Goal: Information Seeking & Learning: Learn about a topic

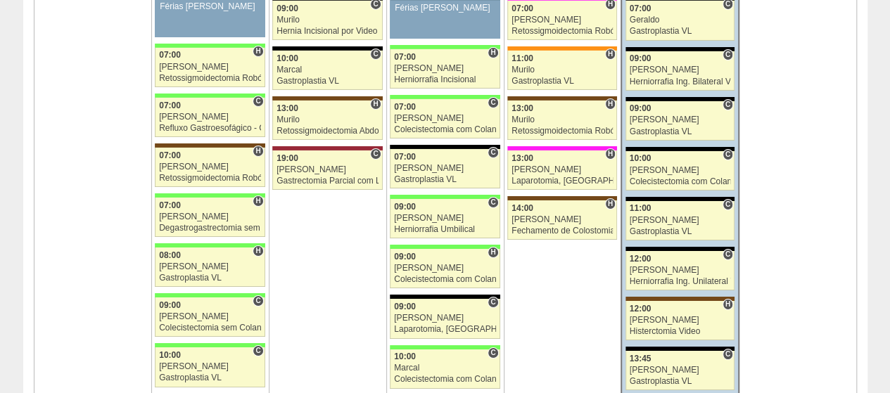
scroll to position [2181, 0]
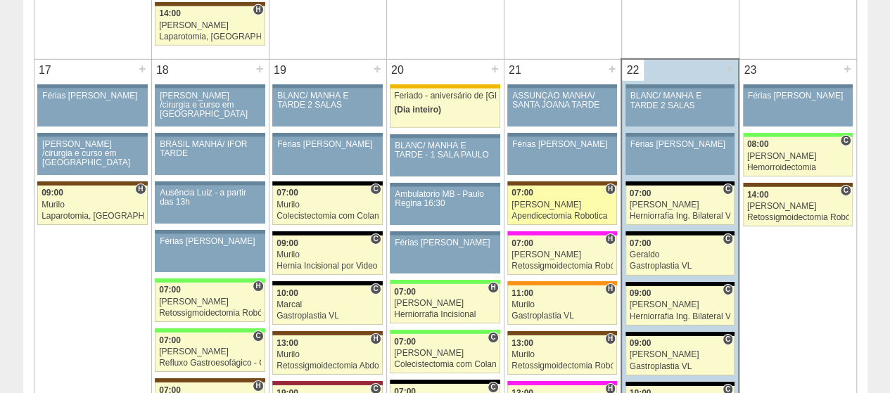
click at [556, 200] on div "[PERSON_NAME]" at bounding box center [561, 204] width 101 height 9
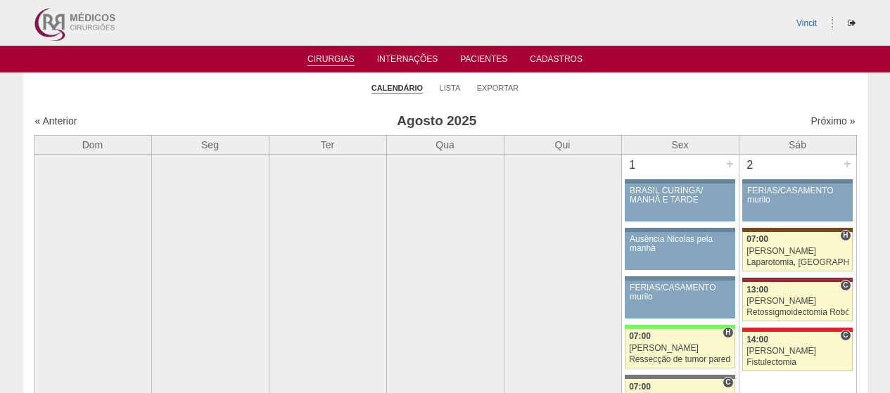
scroll to position [2181, 0]
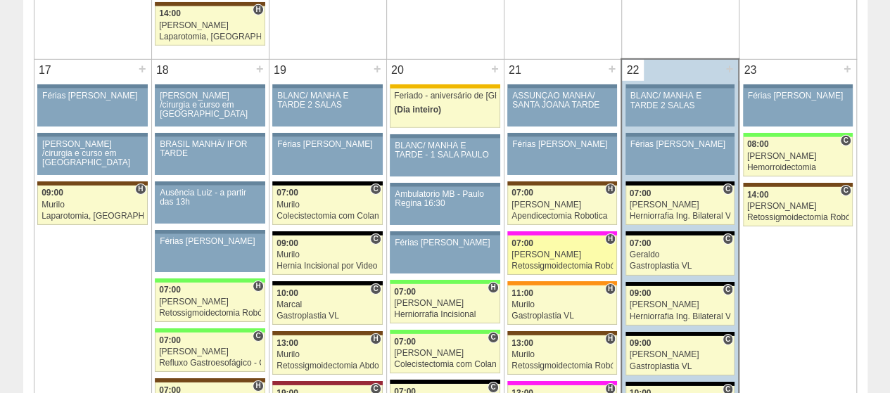
click at [573, 262] on div "Retossigmoidectomia Robótica" at bounding box center [561, 266] width 101 height 9
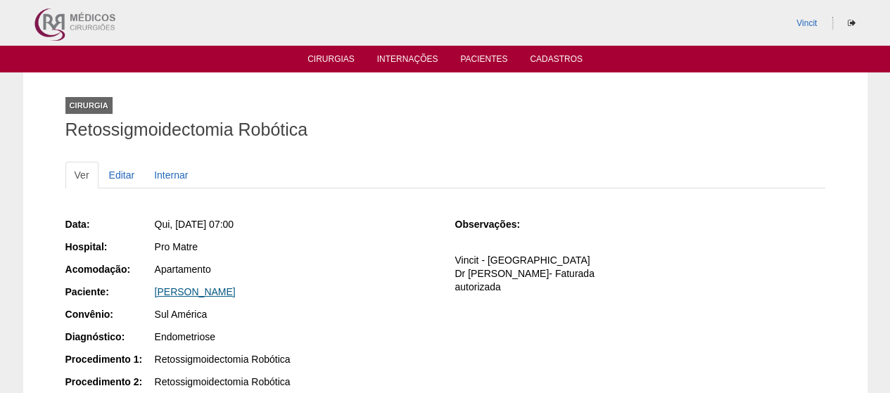
click at [274, 285] on div "SABRINA FREITAS DE OLIVEIRA" at bounding box center [295, 292] width 281 height 14
click at [236, 286] on link "SABRINA FREITAS DE OLIVEIRA" at bounding box center [195, 291] width 81 height 11
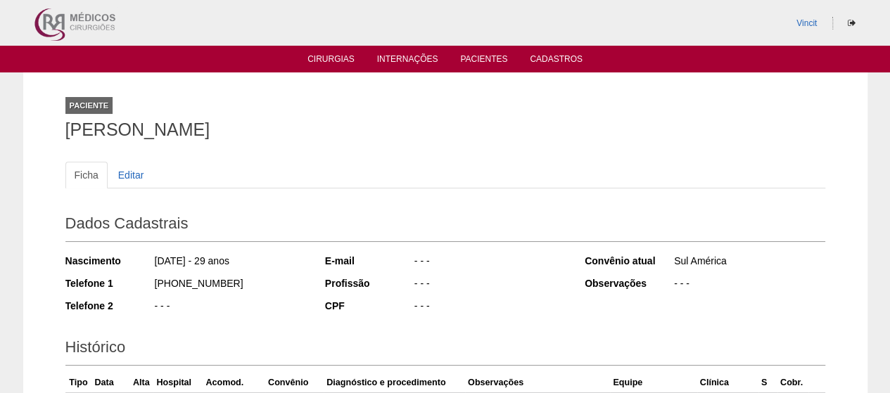
drag, startPoint x: 360, startPoint y: 120, endPoint x: 91, endPoint y: 125, distance: 269.5
click at [60, 129] on div "Paciente [PERSON_NAME] Ficha Editar Dados Cadastrais Nascimento [DATE] - 29 ano…" at bounding box center [445, 311] width 781 height 479
copy h1 "[PERSON_NAME]"
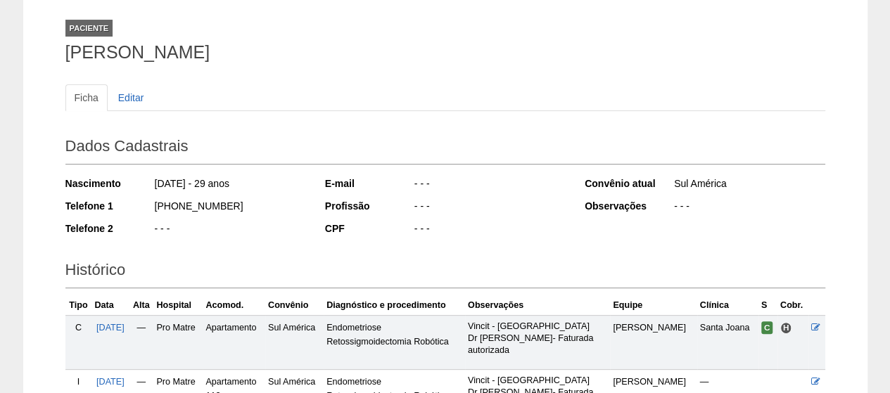
scroll to position [211, 0]
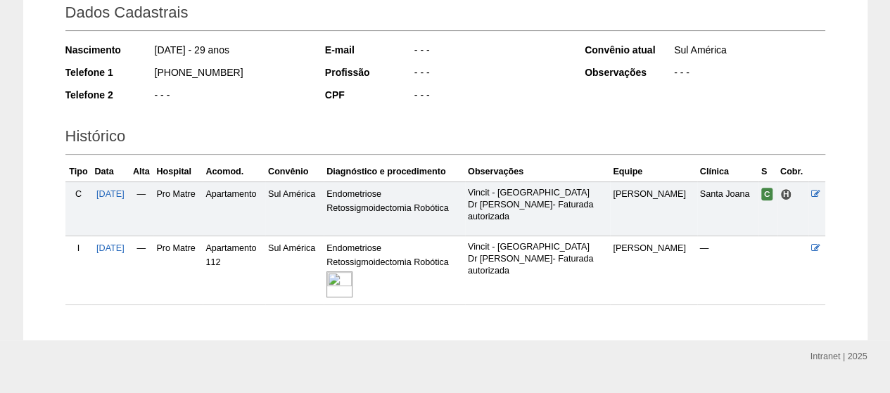
click at [352, 282] on img at bounding box center [339, 285] width 26 height 26
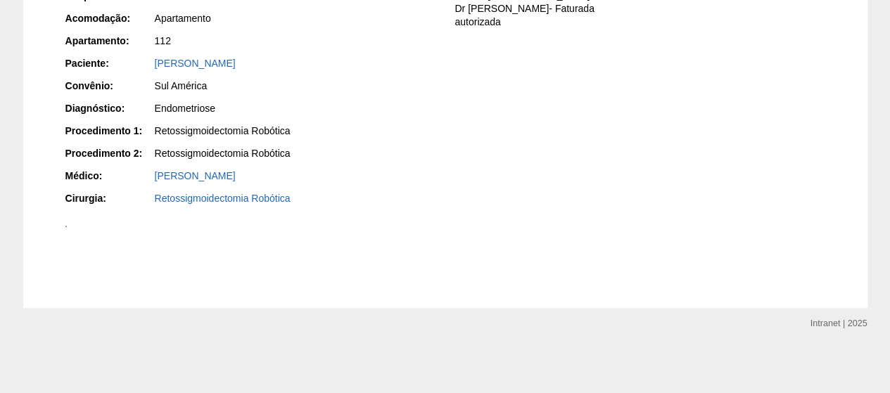
scroll to position [333, 0]
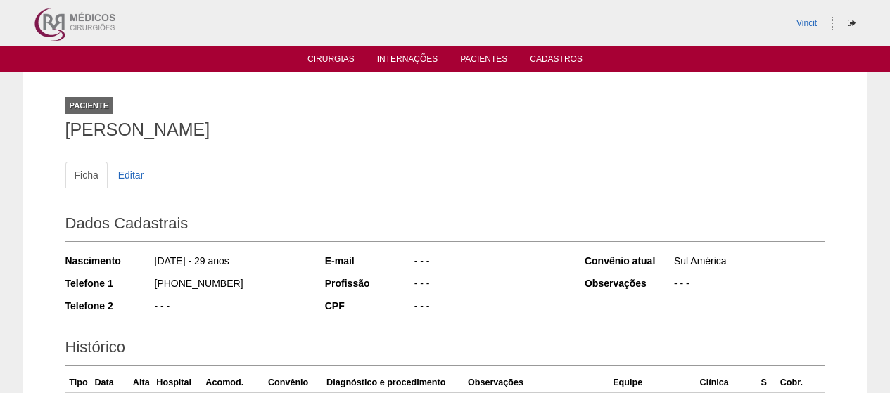
scroll to position [211, 0]
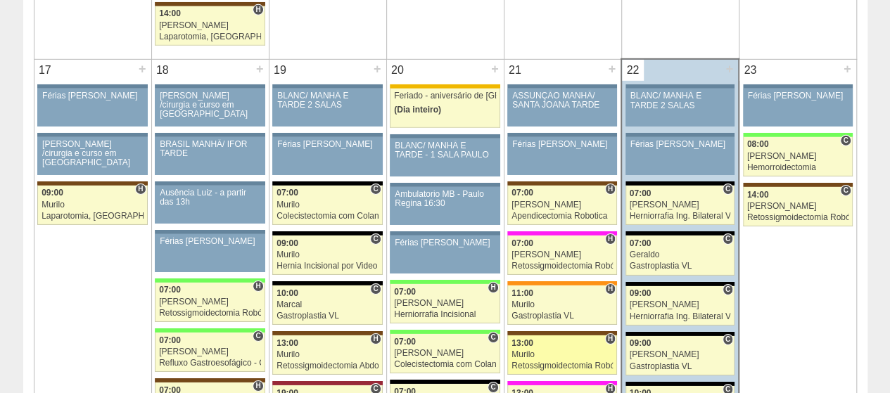
scroll to position [2251, 0]
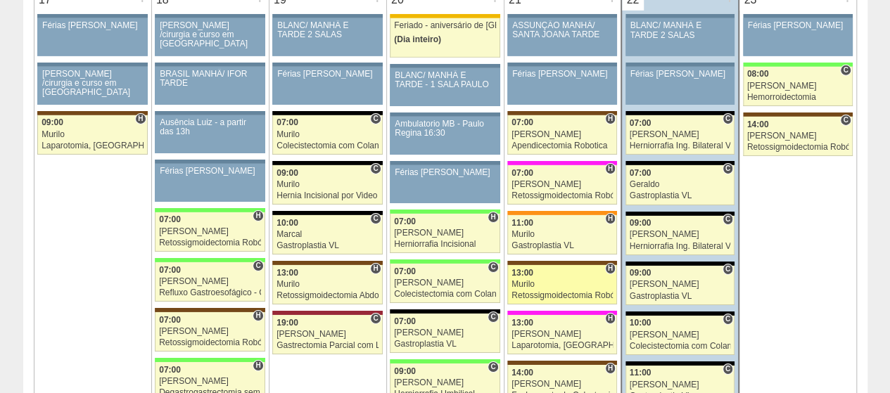
click at [552, 291] on div "Retossigmoidectomia Robótica" at bounding box center [561, 295] width 101 height 9
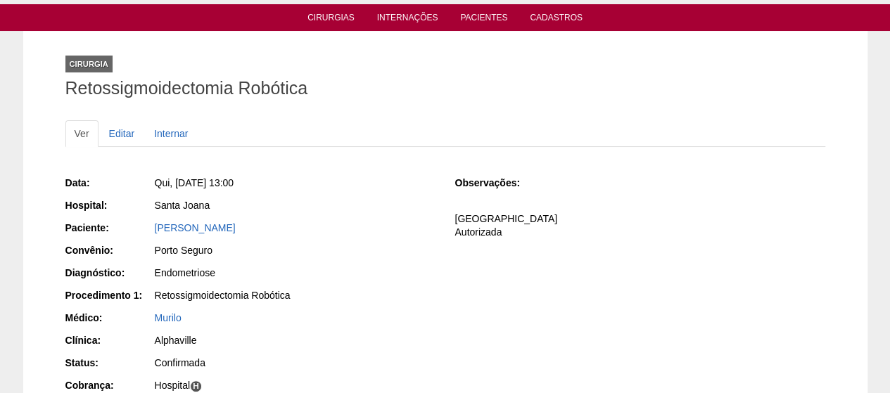
scroll to position [70, 0]
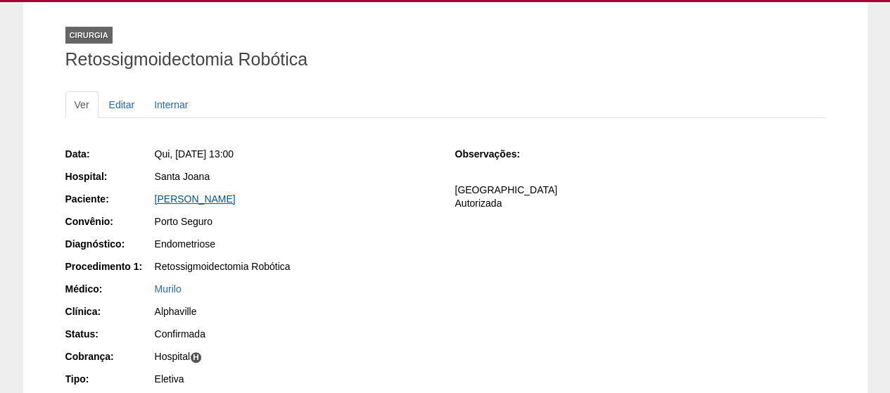
click at [236, 200] on link "[PERSON_NAME]" at bounding box center [195, 198] width 81 height 11
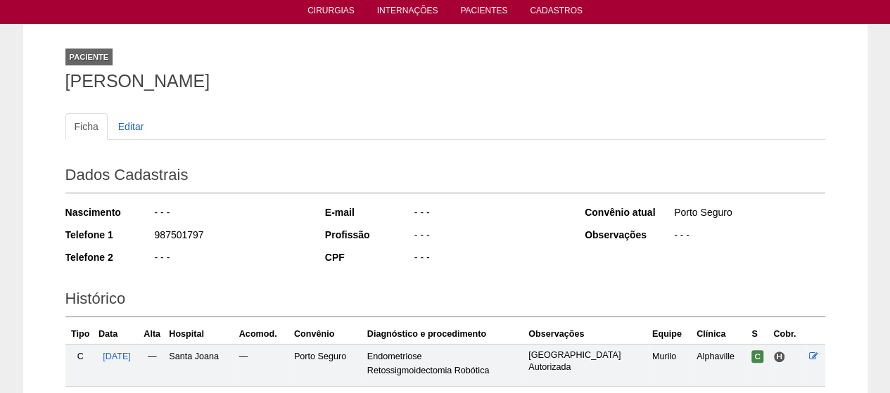
scroll to position [70, 0]
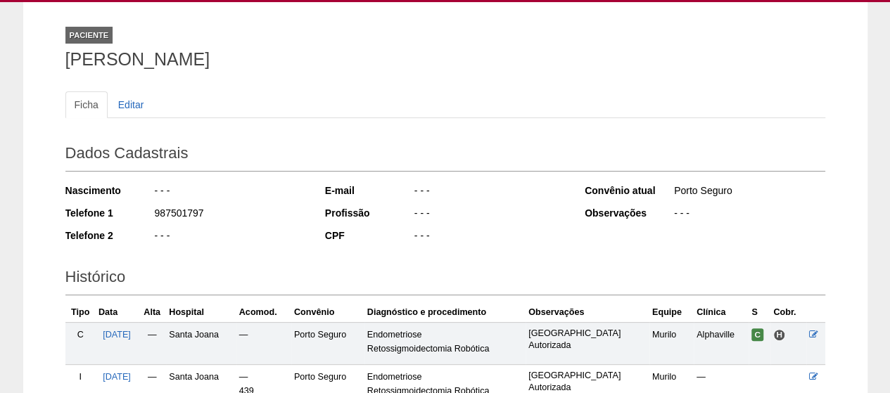
drag, startPoint x: 300, startPoint y: 67, endPoint x: 47, endPoint y: 66, distance: 253.2
click at [47, 66] on div "Paciente Kamilla De Moraes Barros Ficha Editar Dados Cadastrais Nascimento - - …" at bounding box center [445, 235] width 844 height 467
copy h1 "Kamilla De Moraes Barros"
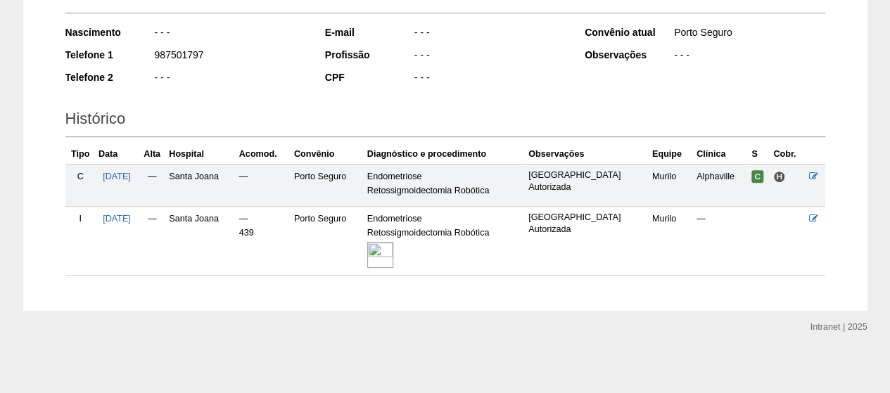
click at [393, 251] on img at bounding box center [380, 255] width 26 height 26
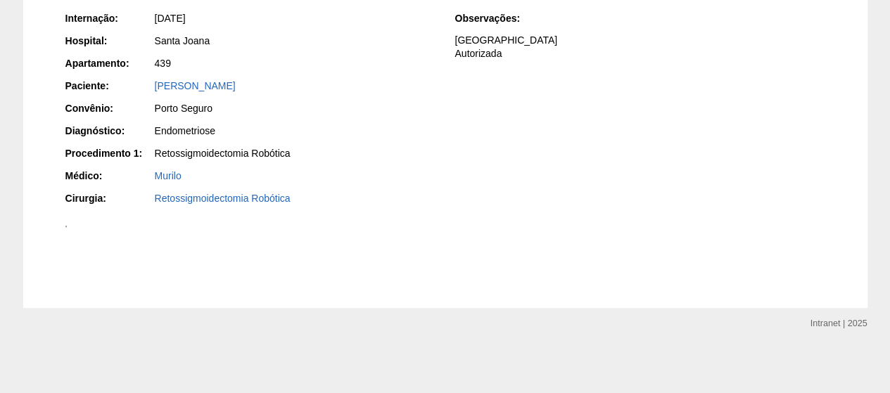
scroll to position [767, 0]
drag, startPoint x: 410, startPoint y: 254, endPoint x: 723, endPoint y: 220, distance: 314.9
click at [724, 220] on div at bounding box center [445, 226] width 760 height 15
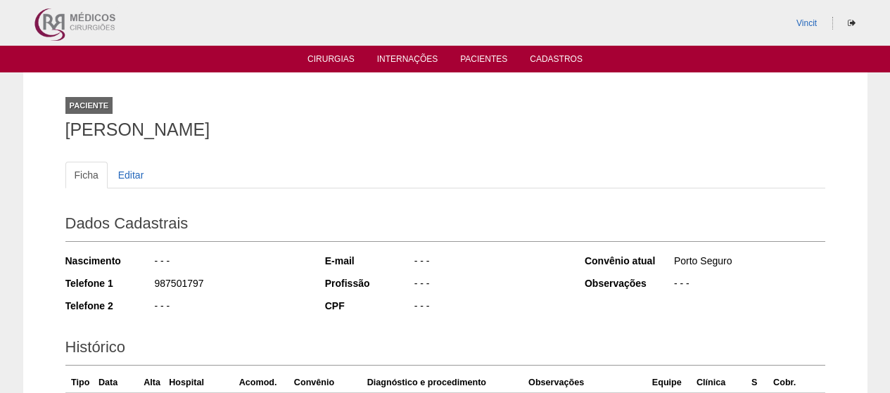
scroll to position [224, 0]
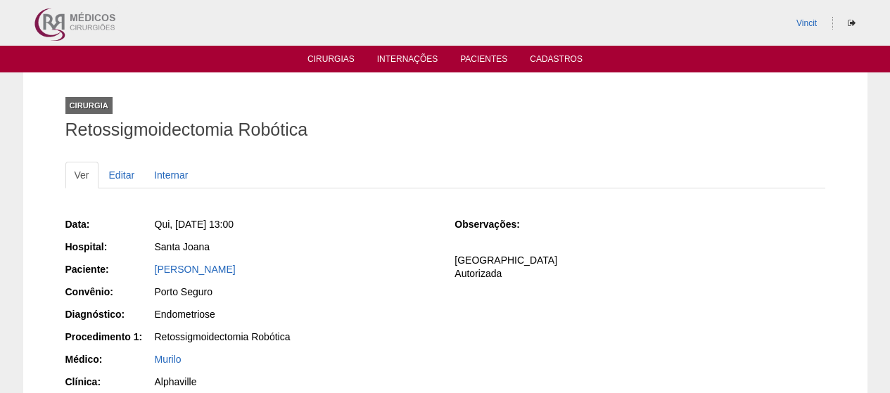
scroll to position [70, 0]
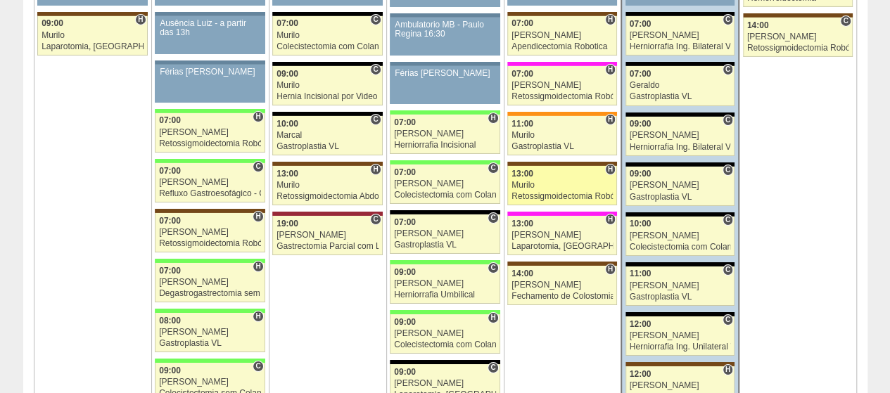
scroll to position [2462, 0]
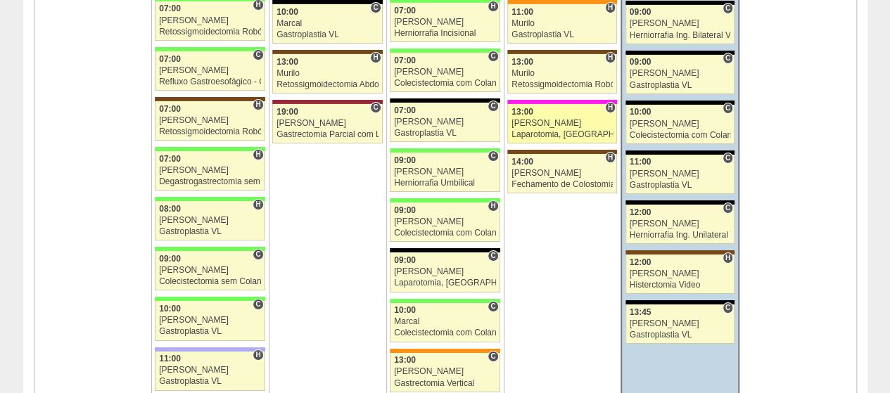
click at [557, 108] on div "13:00" at bounding box center [561, 112] width 101 height 9
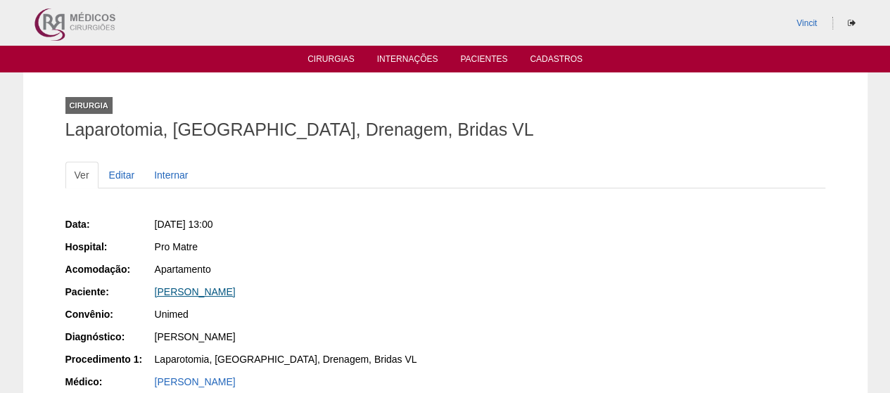
click at [236, 291] on link "[PERSON_NAME]" at bounding box center [195, 291] width 81 height 11
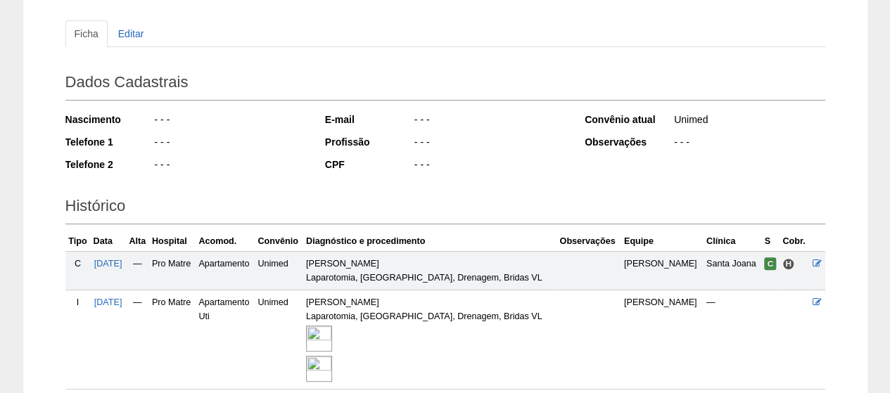
scroll to position [255, 0]
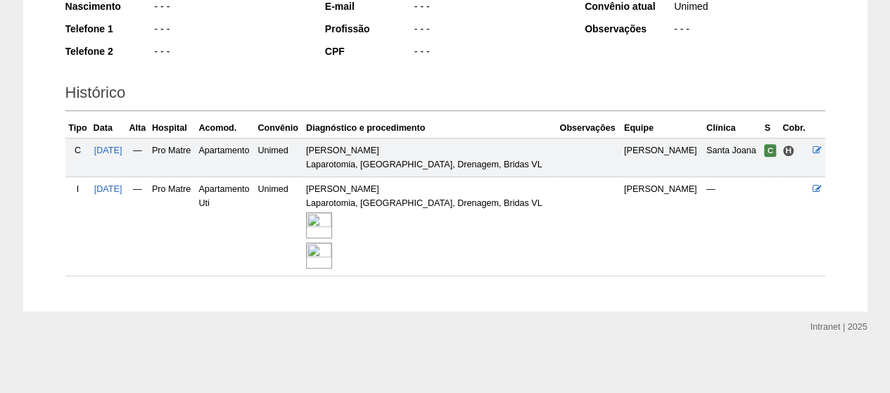
click at [332, 229] on img at bounding box center [319, 225] width 26 height 26
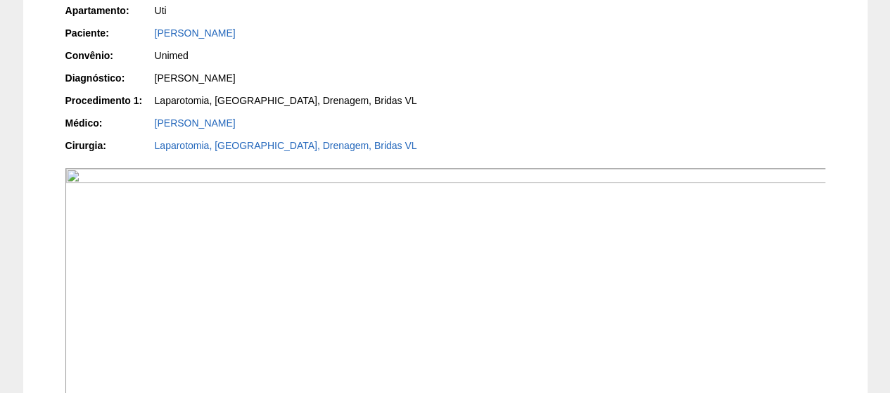
scroll to position [281, 0]
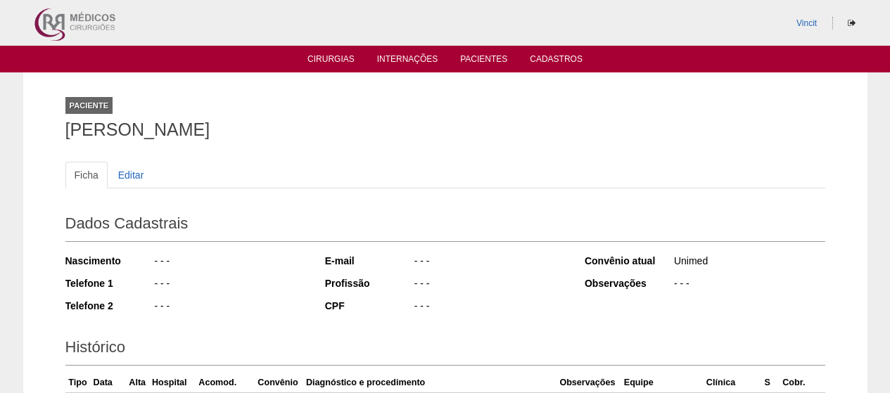
scroll to position [253, 0]
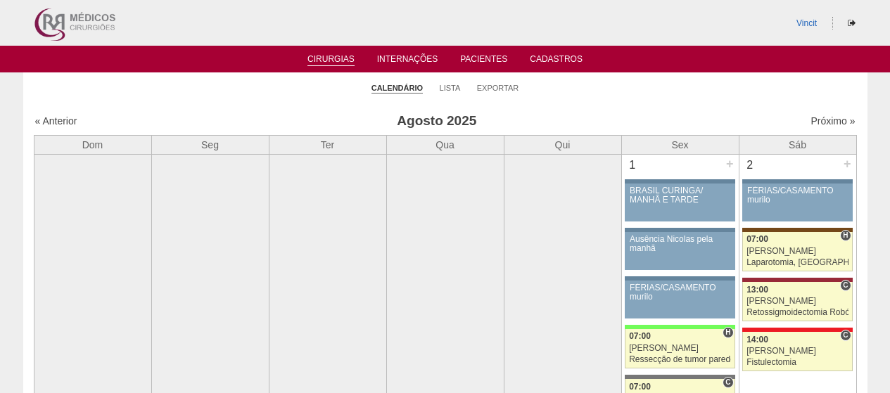
scroll to position [2462, 0]
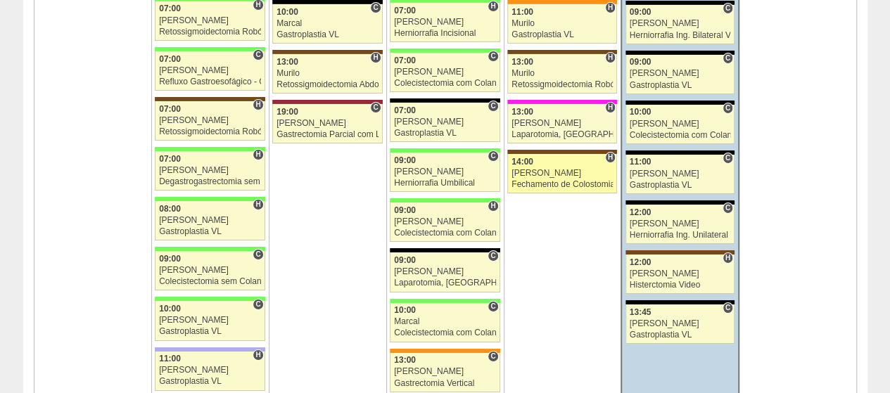
click at [566, 158] on div "14:00" at bounding box center [561, 162] width 101 height 9
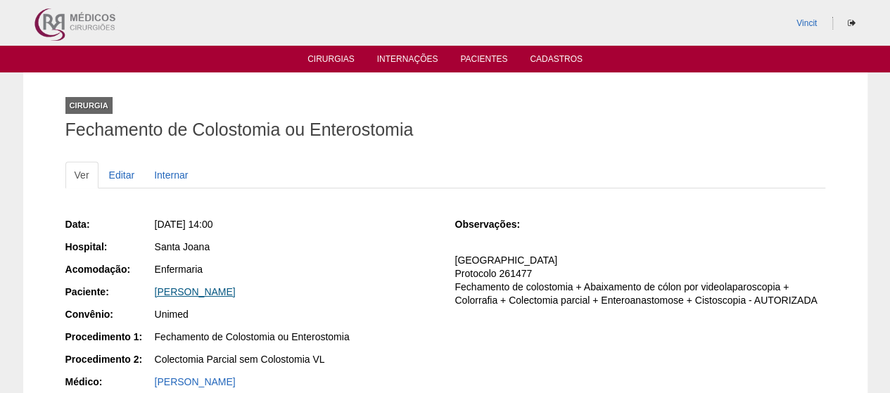
click at [197, 294] on link "[PERSON_NAME]" at bounding box center [195, 291] width 81 height 11
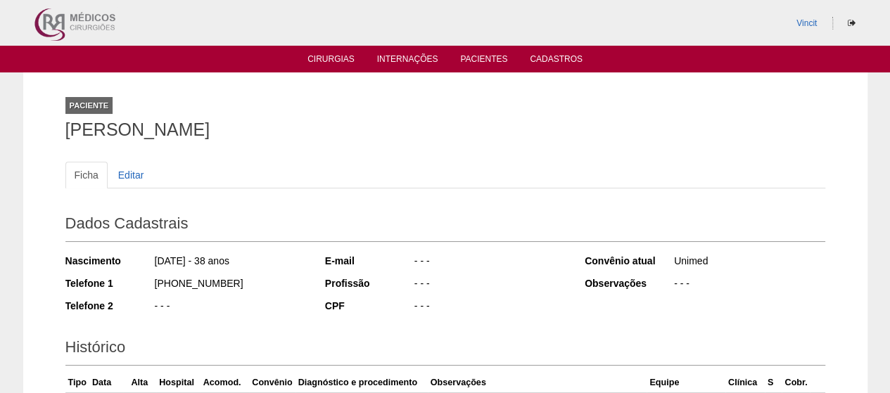
drag, startPoint x: 311, startPoint y: 136, endPoint x: 61, endPoint y: 134, distance: 249.7
copy h1 "[PERSON_NAME]"
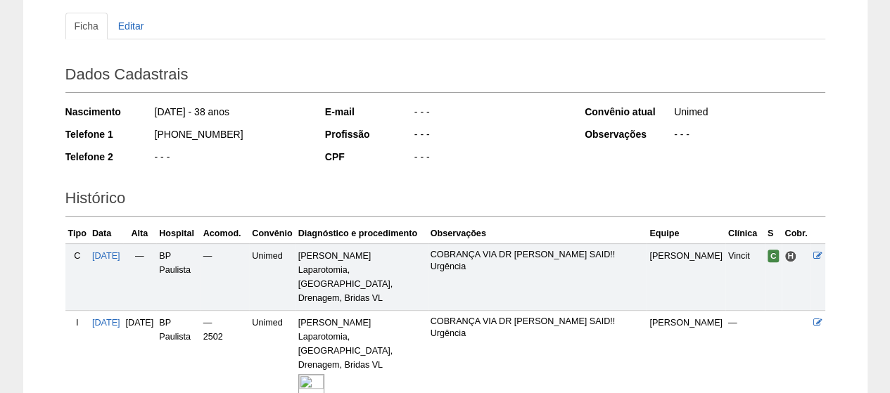
scroll to position [422, 0]
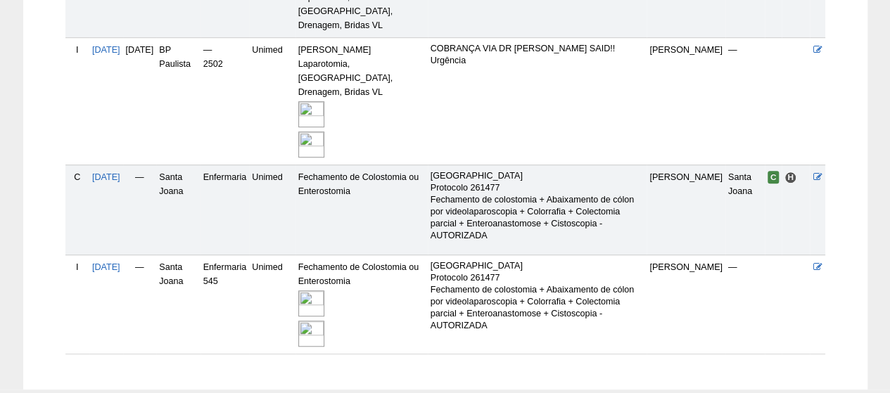
click at [324, 291] on img at bounding box center [311, 304] width 26 height 26
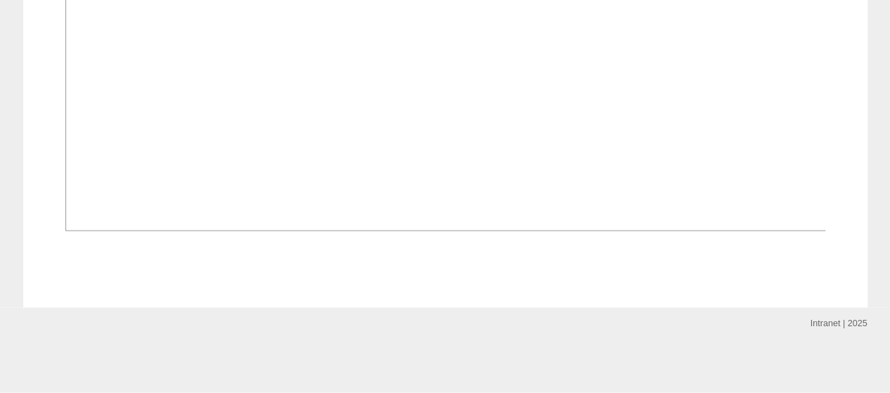
scroll to position [1688, 0]
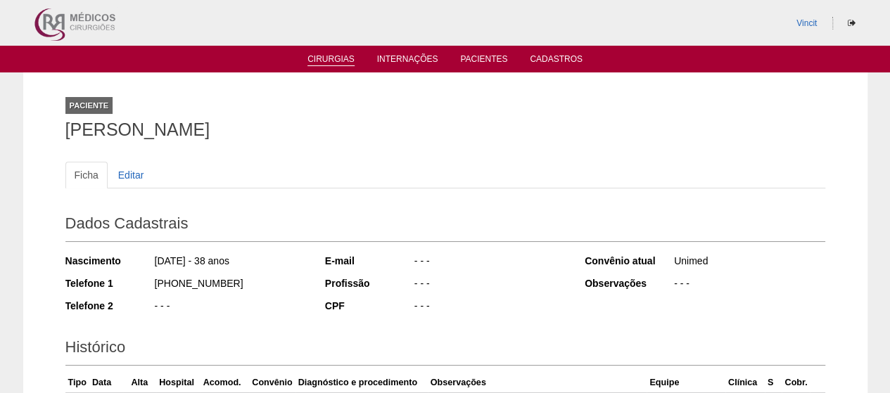
click at [336, 63] on link "Cirurgias" at bounding box center [330, 60] width 47 height 12
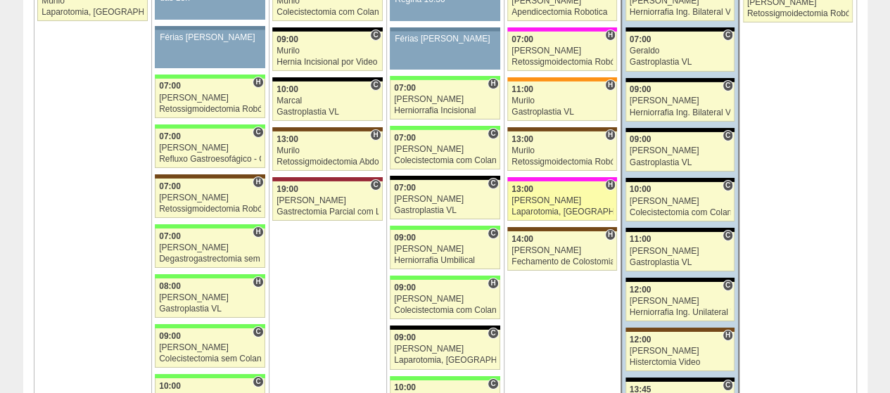
scroll to position [2321, 0]
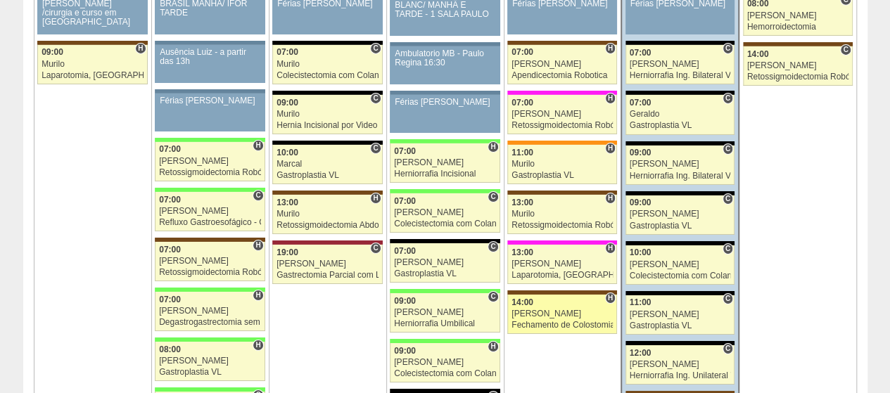
click at [556, 310] on div "Luiz Guilherme" at bounding box center [561, 314] width 101 height 9
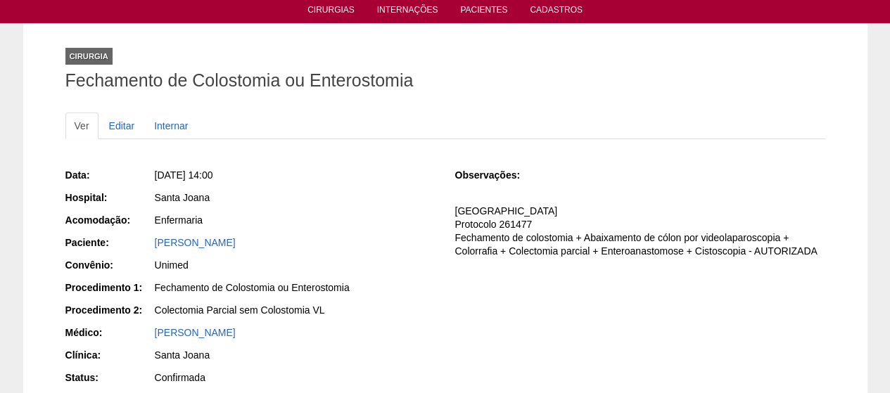
scroll to position [70, 0]
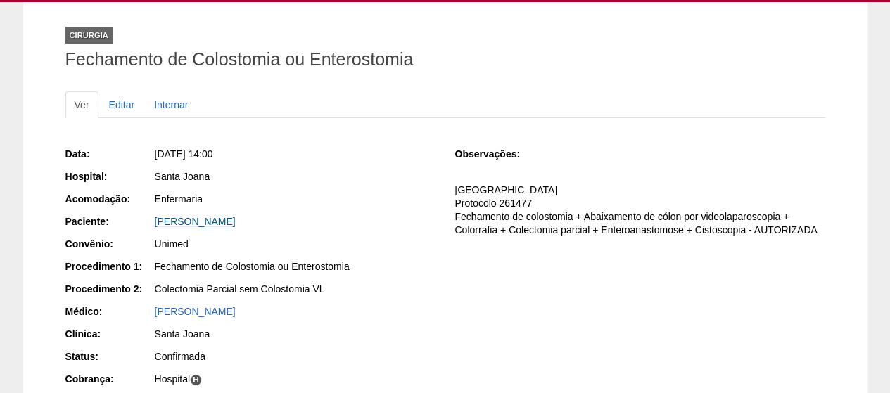
click at [236, 224] on link "[PERSON_NAME]" at bounding box center [195, 221] width 81 height 11
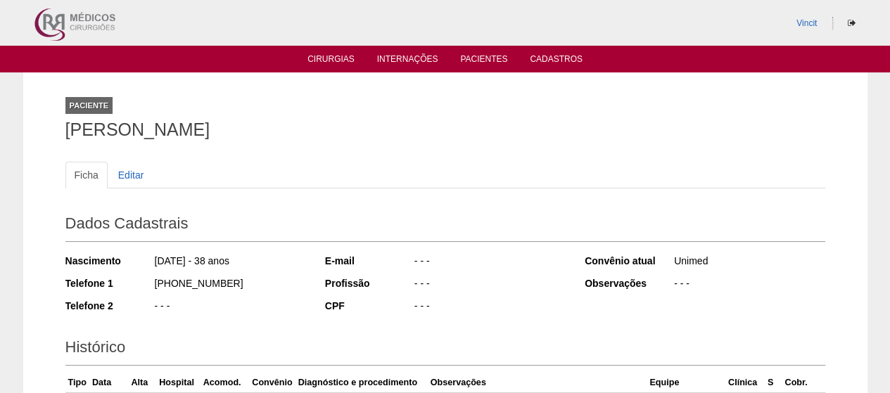
drag, startPoint x: 269, startPoint y: 125, endPoint x: 113, endPoint y: 132, distance: 157.0
click at [113, 132] on h1 "Camila Cunha Pereira Silva" at bounding box center [445, 130] width 760 height 18
click at [308, 134] on h1 "Camila Cunha Pereira Silva" at bounding box center [445, 130] width 760 height 18
drag, startPoint x: 304, startPoint y: 130, endPoint x: 38, endPoint y: 145, distance: 266.3
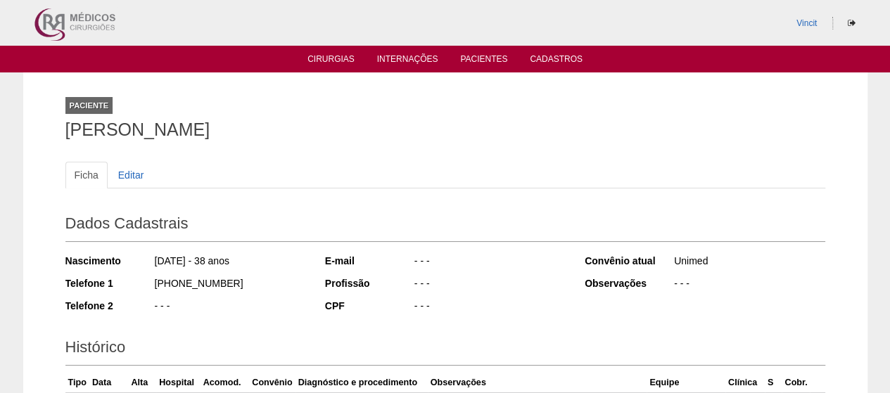
copy h1 "Camila Cunha Pereira Silva"
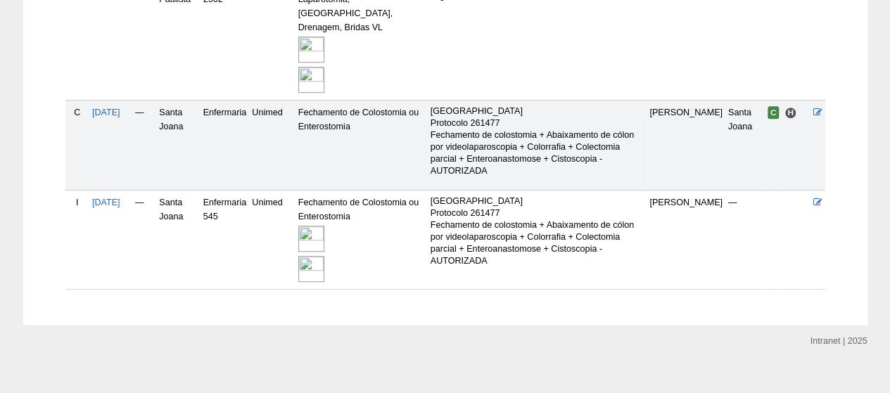
scroll to position [487, 0]
click at [324, 226] on img at bounding box center [311, 239] width 26 height 26
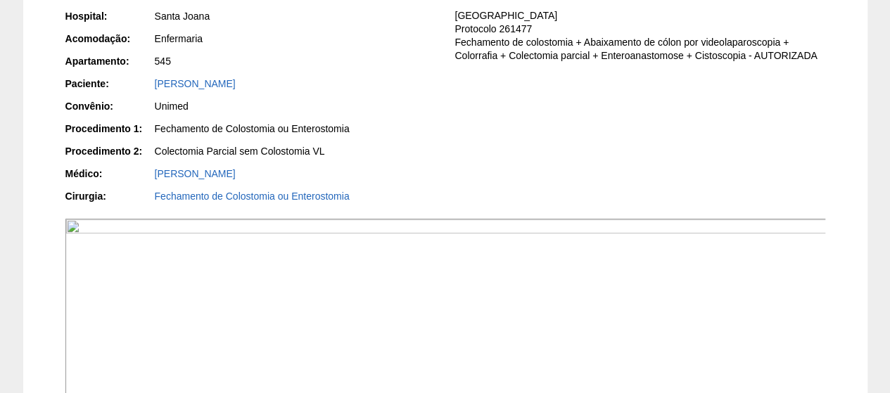
scroll to position [422, 0]
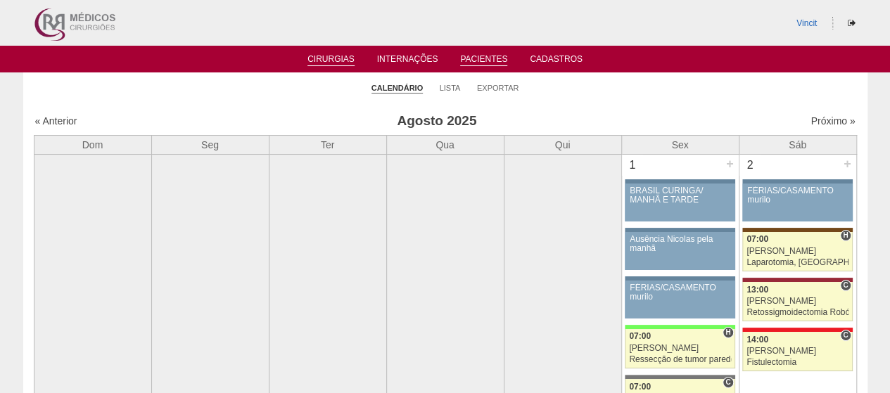
click at [483, 56] on link "Pacientes" at bounding box center [483, 60] width 47 height 12
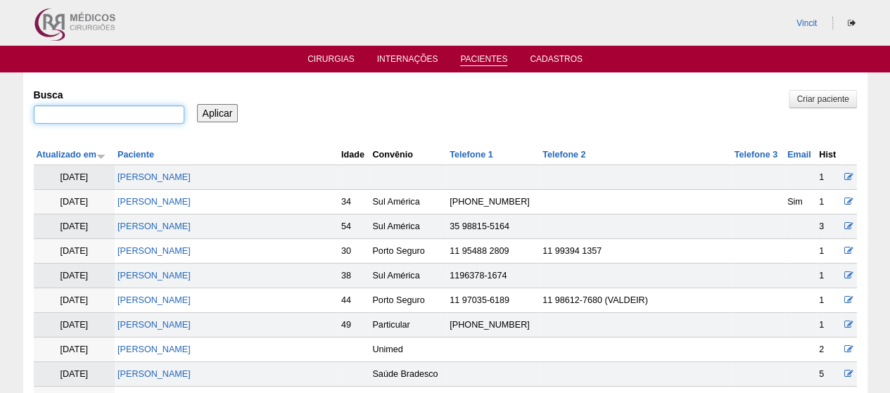
click at [126, 109] on input "Busca" at bounding box center [109, 115] width 151 height 18
type input "[PERSON_NAME]"
click at [218, 108] on input "Aplicar" at bounding box center [218, 113] width 42 height 18
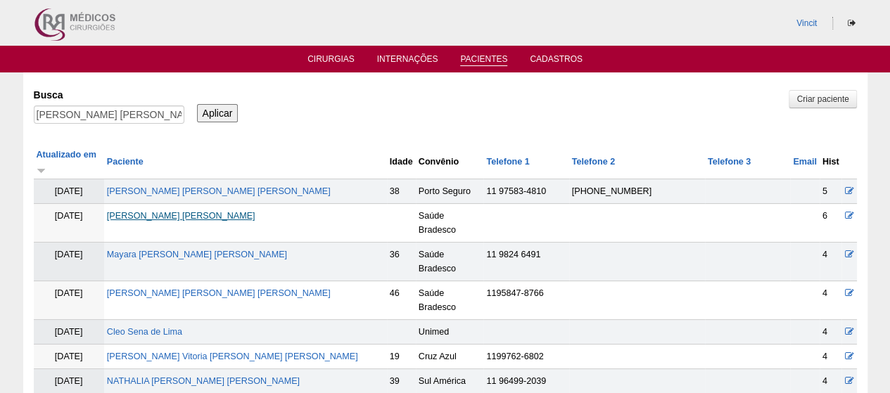
click at [203, 211] on link "[PERSON_NAME] [PERSON_NAME]" at bounding box center [181, 216] width 148 height 10
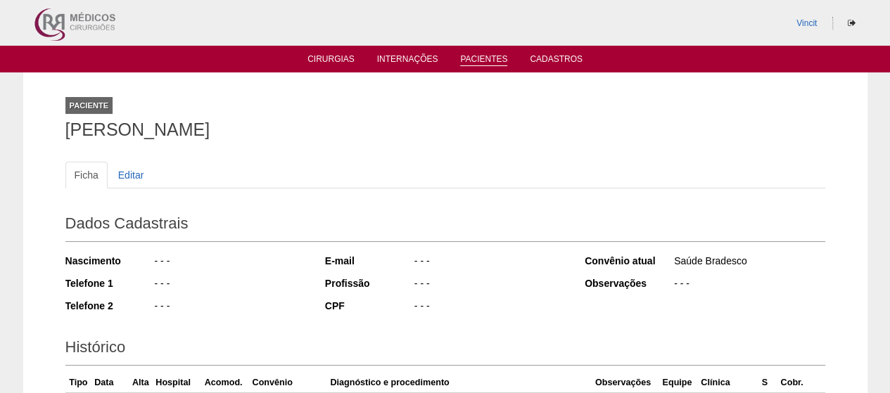
click at [478, 63] on link "Pacientes" at bounding box center [483, 60] width 47 height 12
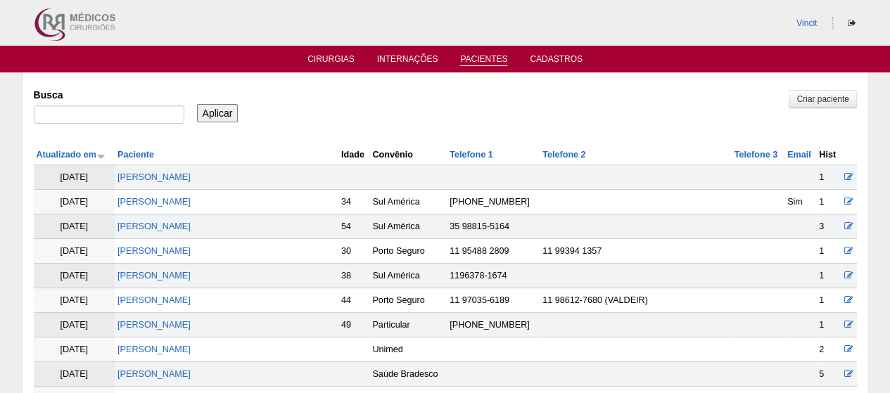
click at [94, 129] on div at bounding box center [109, 118] width 151 height 25
click at [96, 112] on input "Busca" at bounding box center [109, 115] width 151 height 18
type input "[PERSON_NAME]"
click at [197, 104] on input "Aplicar" at bounding box center [218, 113] width 42 height 18
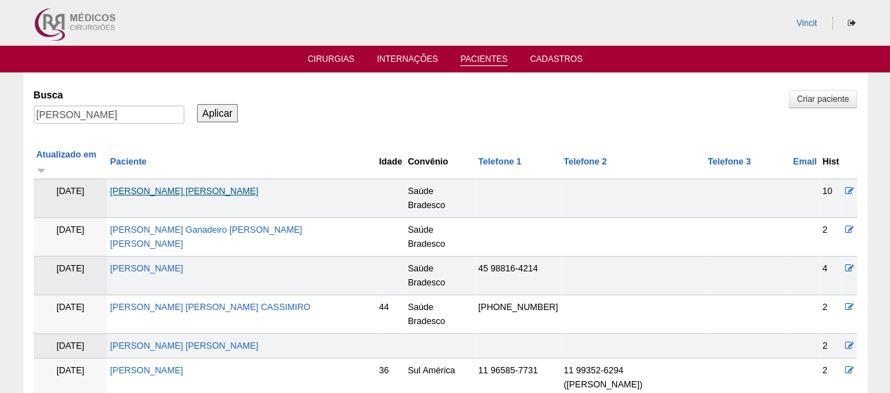
click at [212, 186] on link "Vanessa granadeiro Martins Diniz" at bounding box center [184, 191] width 148 height 10
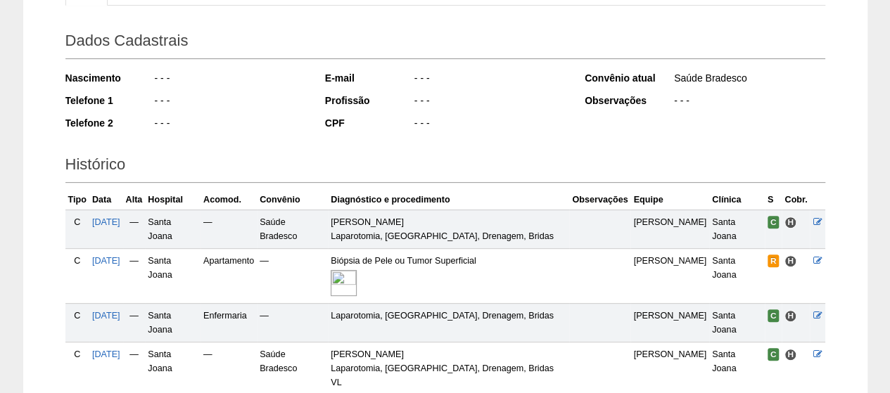
scroll to position [328, 0]
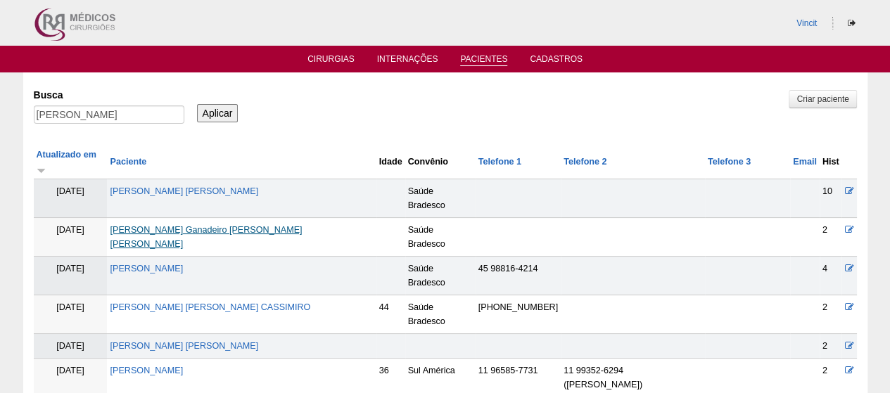
click at [189, 225] on link "[PERSON_NAME]" at bounding box center [206, 237] width 192 height 24
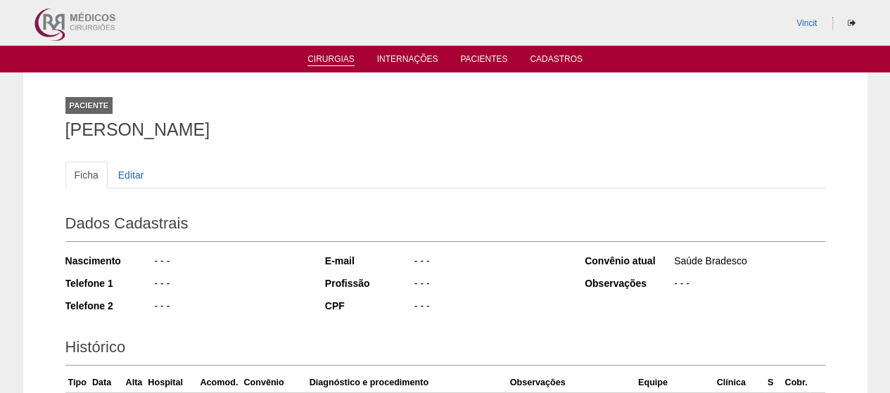
click at [342, 65] on link "Cirurgias" at bounding box center [330, 60] width 47 height 12
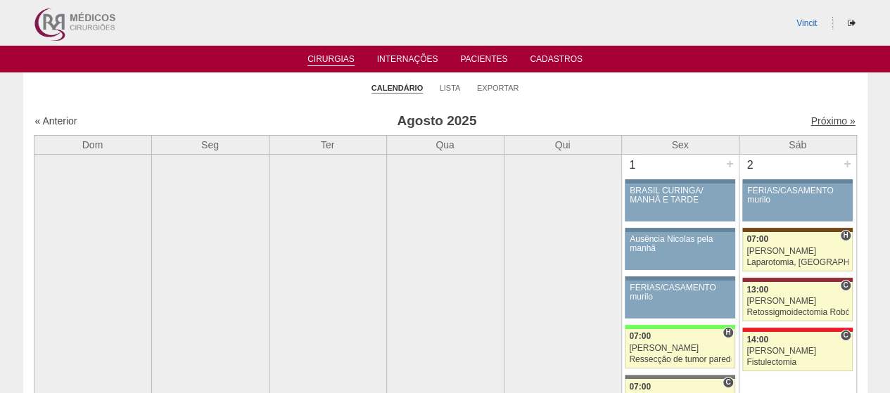
click at [812, 120] on link "Próximo »" at bounding box center [832, 120] width 44 height 11
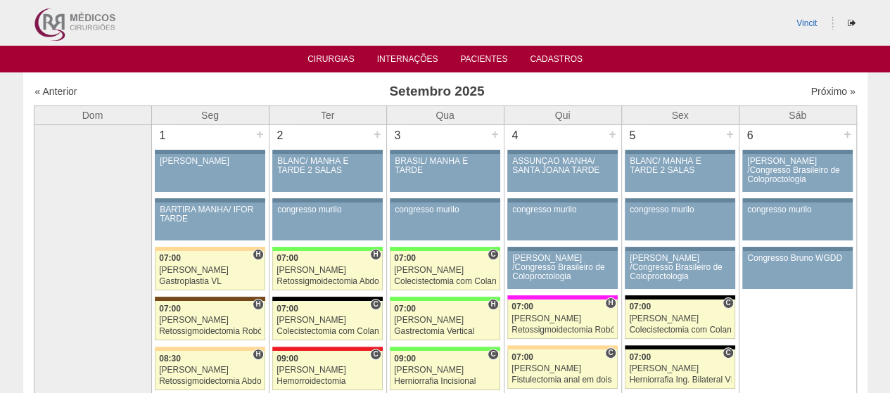
drag, startPoint x: 0, startPoint y: 0, endPoint x: 55, endPoint y: 119, distance: 130.9
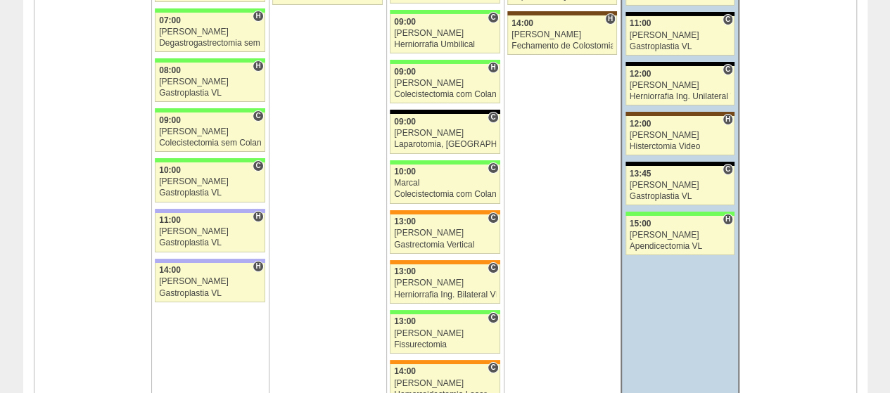
scroll to position [2603, 0]
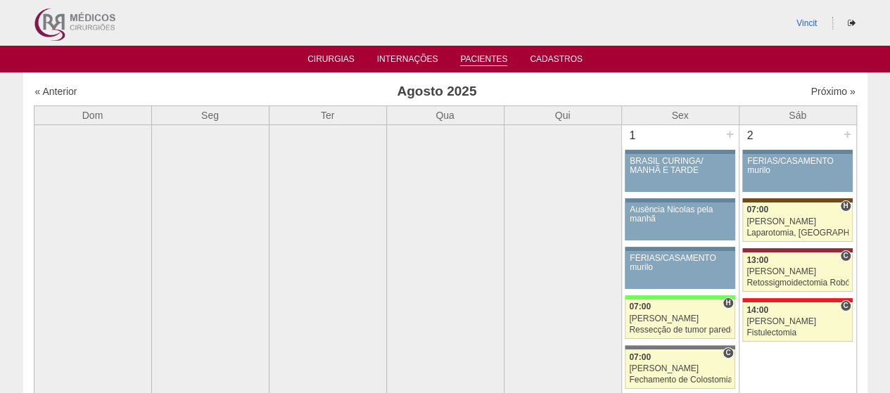
click at [478, 57] on link "Pacientes" at bounding box center [483, 60] width 47 height 12
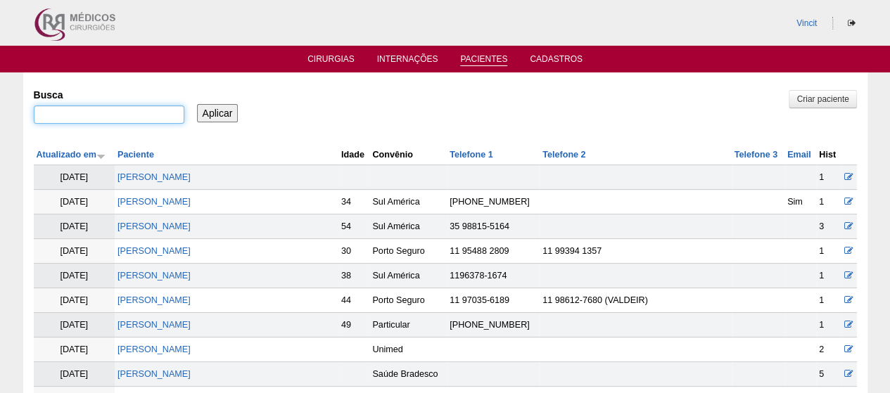
click at [122, 117] on input "Busca" at bounding box center [109, 115] width 151 height 18
type input "VANESSA GRANADEIRO MARTINS DINIZ"
click at [218, 112] on input "Aplicar" at bounding box center [218, 113] width 42 height 18
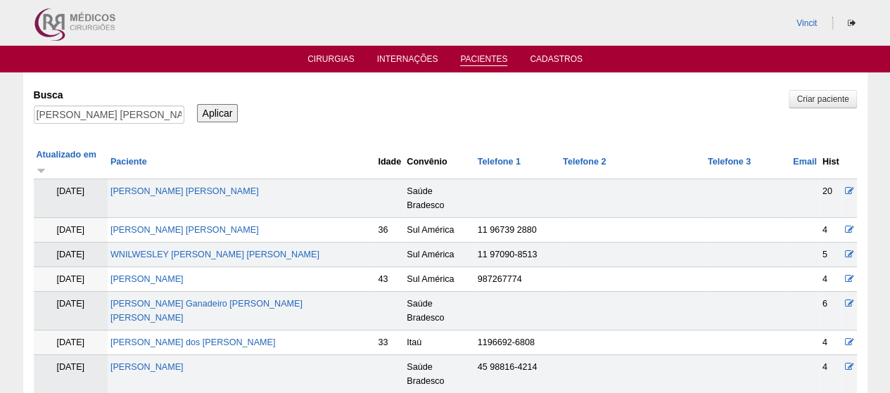
click at [210, 179] on td "[PERSON_NAME]" at bounding box center [241, 198] width 267 height 39
click at [210, 186] on link "[PERSON_NAME]" at bounding box center [184, 191] width 148 height 10
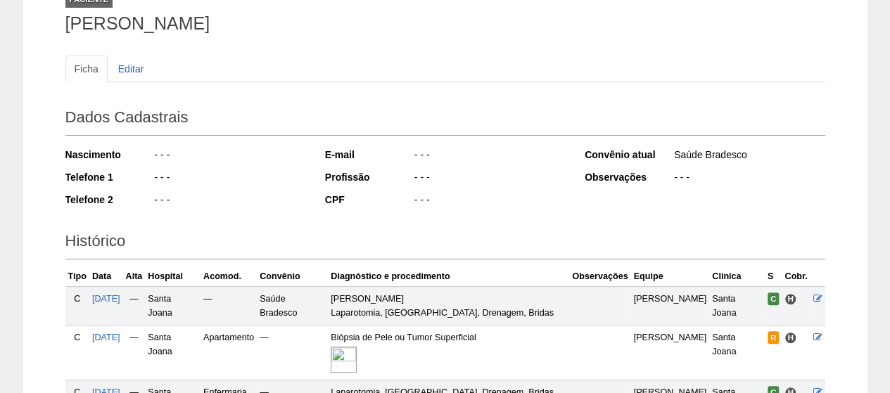
scroll to position [328, 0]
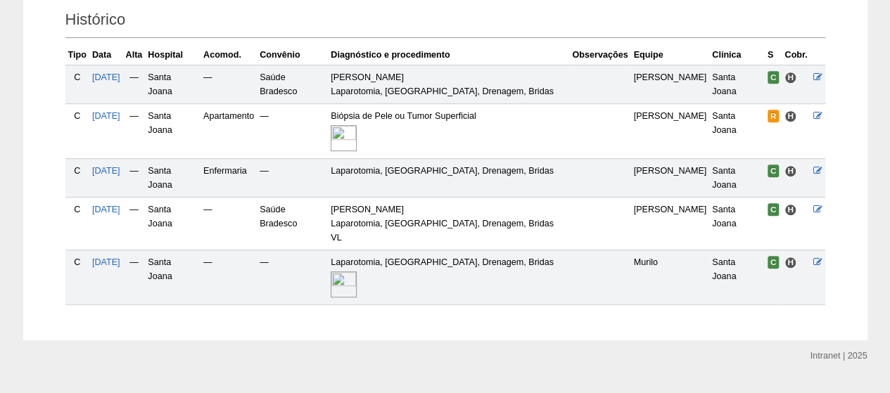
click at [357, 272] on img at bounding box center [344, 285] width 26 height 26
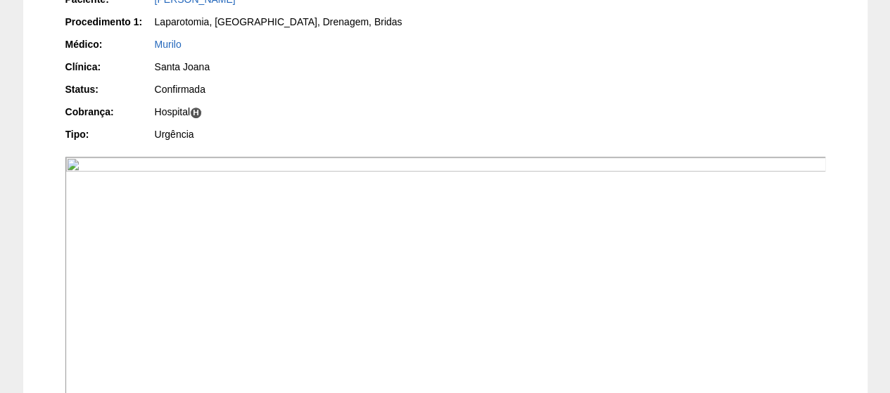
scroll to position [492, 0]
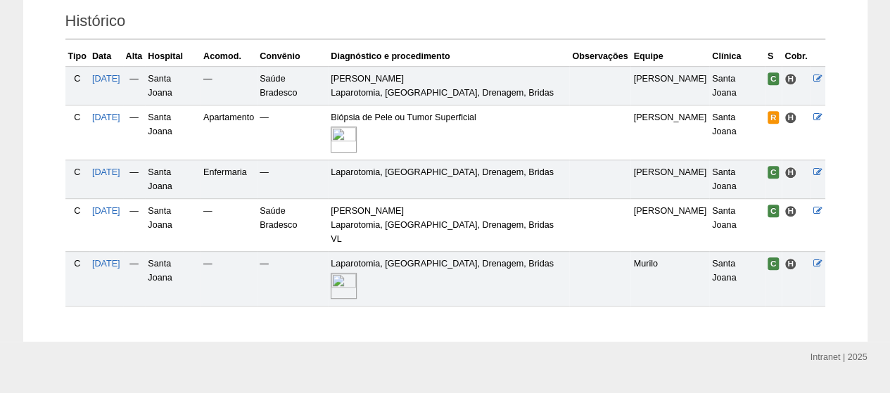
scroll to position [328, 0]
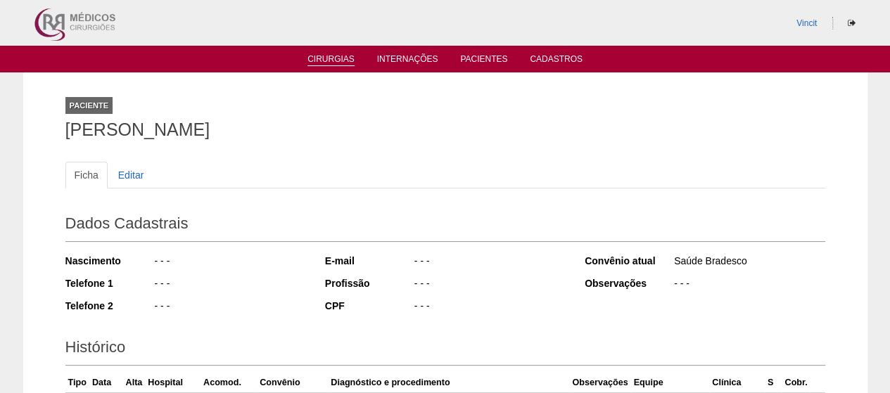
click at [343, 60] on link "Cirurgias" at bounding box center [330, 60] width 47 height 12
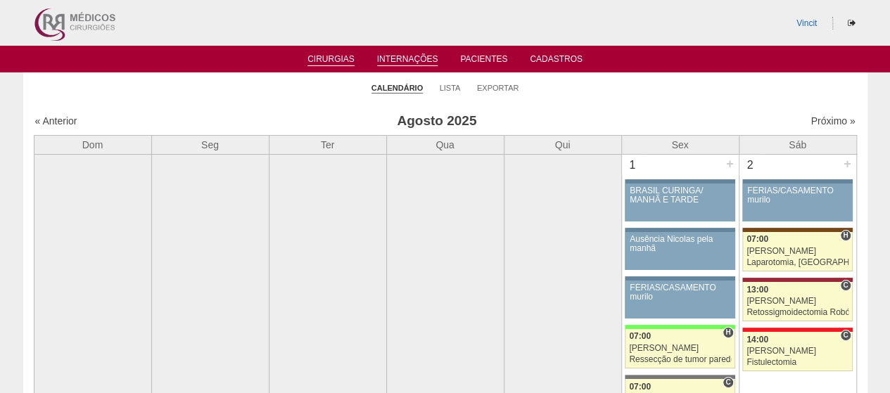
click at [419, 60] on link "Internações" at bounding box center [407, 60] width 61 height 12
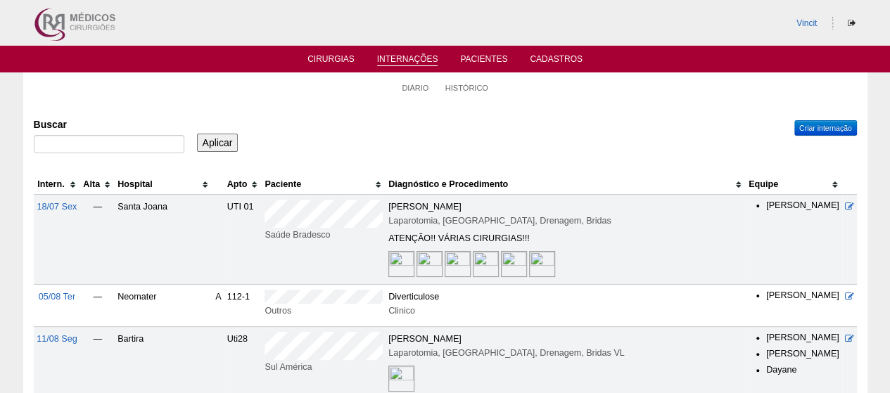
click at [388, 259] on img at bounding box center [401, 264] width 26 height 26
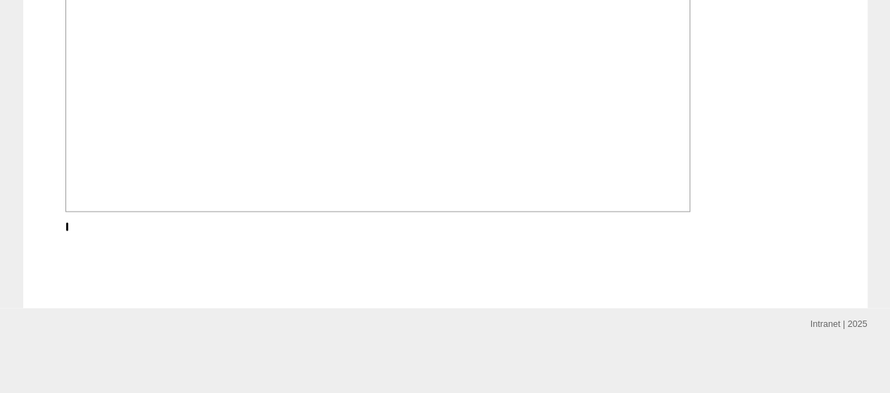
scroll to position [4030, 0]
drag, startPoint x: 854, startPoint y: 254, endPoint x: 842, endPoint y: 257, distance: 12.3
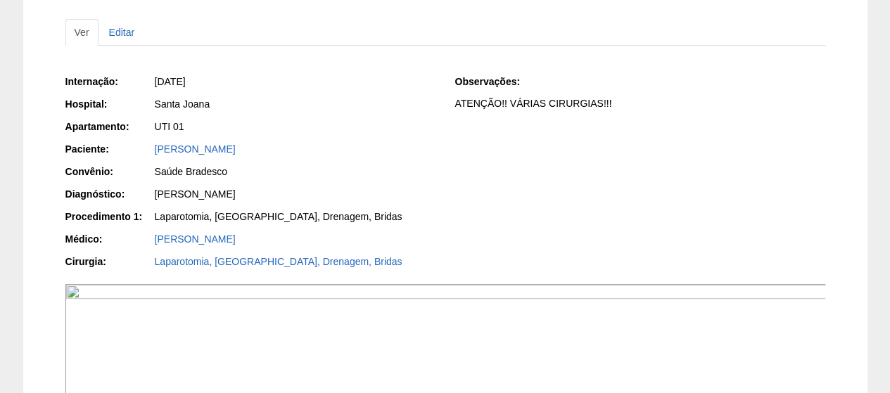
scroll to position [0, 0]
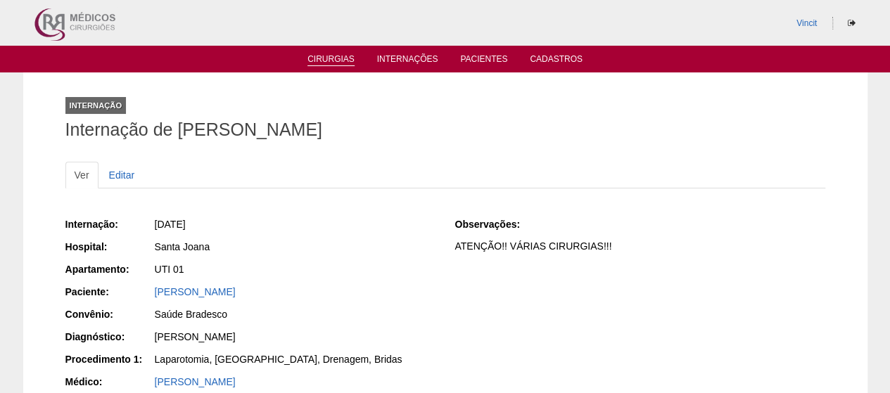
click at [313, 61] on link "Cirurgias" at bounding box center [330, 60] width 47 height 12
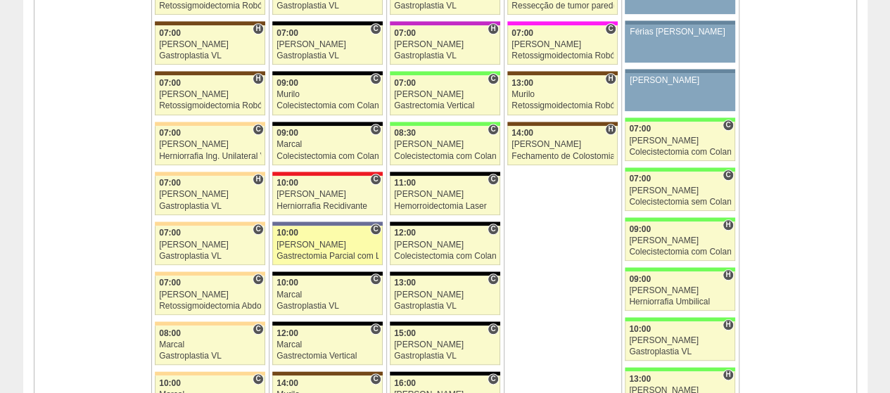
scroll to position [3306, 0]
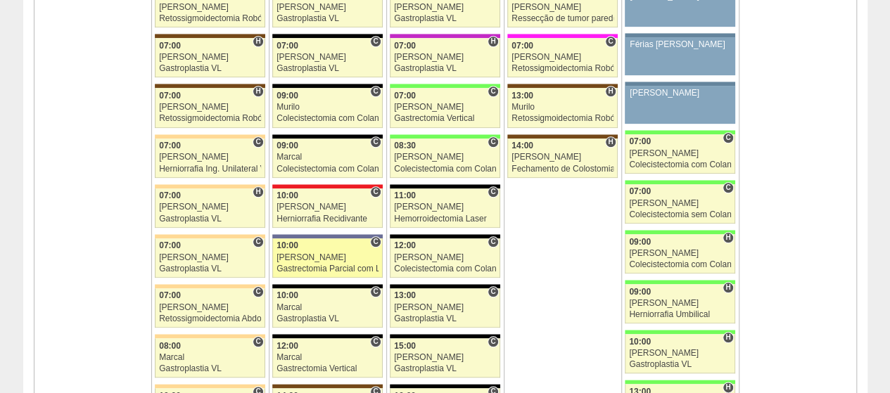
click at [338, 241] on div "10:00" at bounding box center [327, 245] width 102 height 9
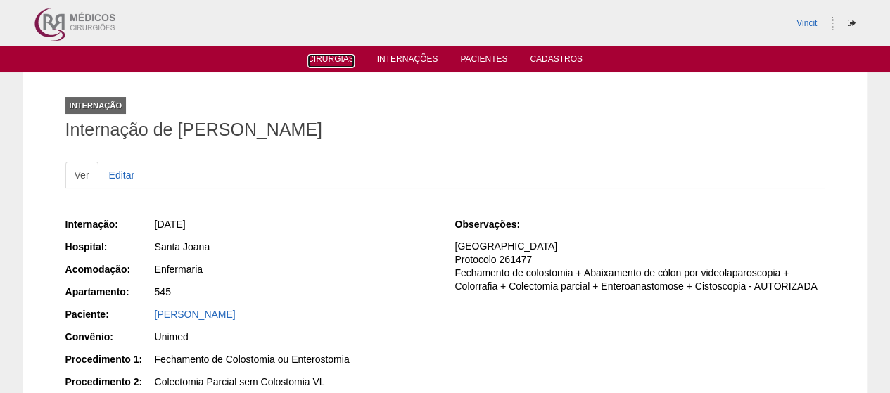
click at [321, 65] on ul "Cirurgias Internações Pacientes Cadastros" at bounding box center [445, 59] width 890 height 27
click at [321, 61] on link "Cirurgias" at bounding box center [330, 60] width 47 height 12
click at [332, 60] on link "Cirurgias" at bounding box center [330, 60] width 47 height 12
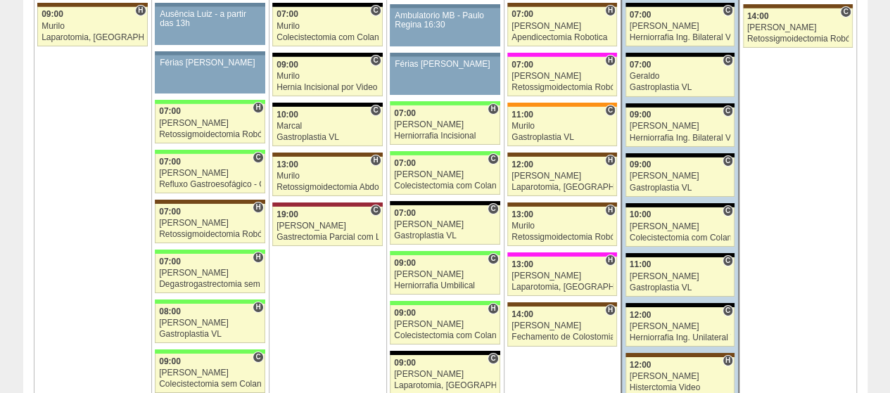
scroll to position [2321, 0]
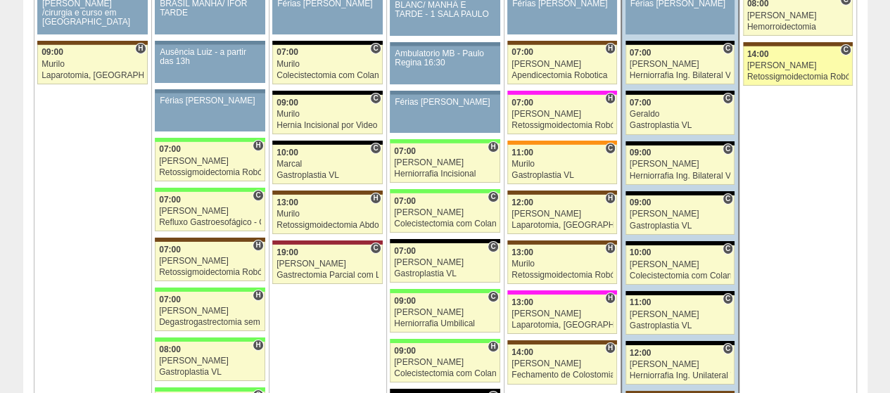
click at [791, 50] on div "14:00" at bounding box center [797, 54] width 101 height 9
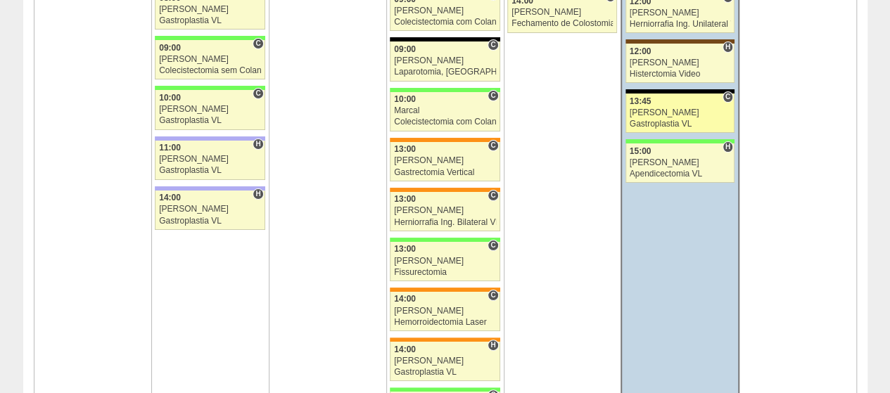
scroll to position [2673, 0]
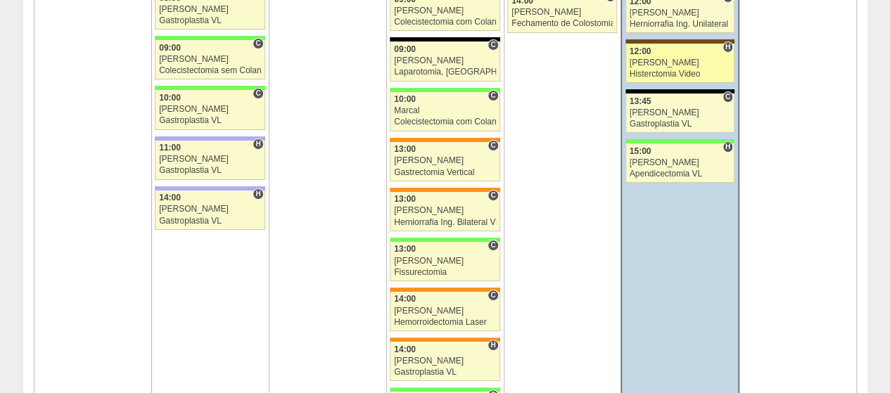
click at [690, 58] on div "[PERSON_NAME]" at bounding box center [680, 62] width 101 height 9
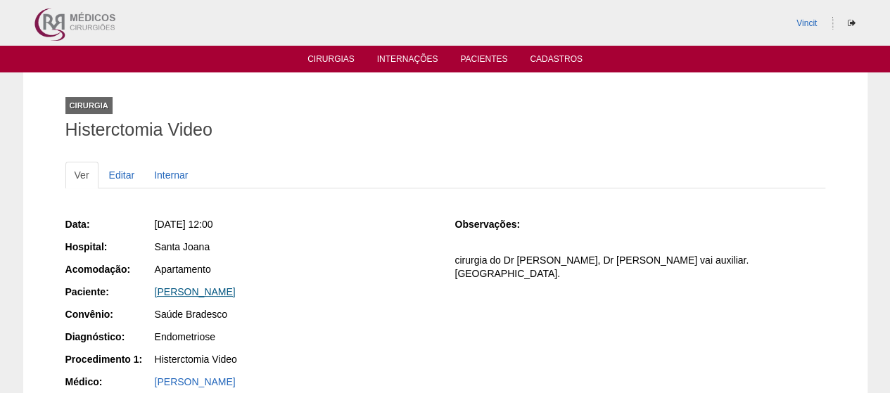
click at [236, 289] on link "[PERSON_NAME]" at bounding box center [195, 291] width 81 height 11
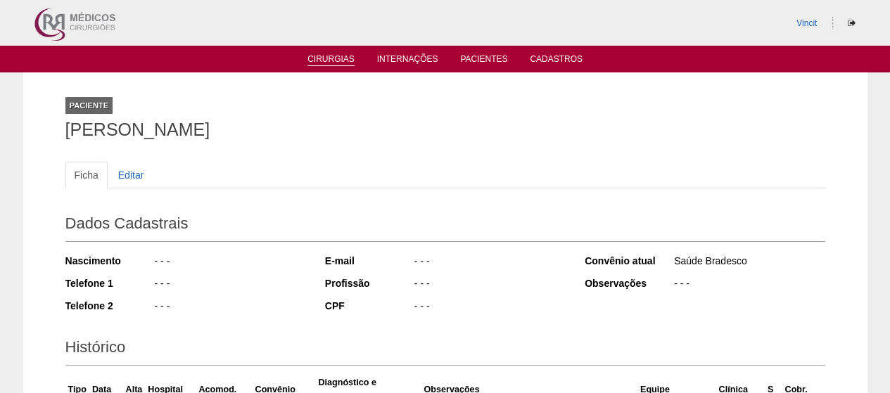
click at [350, 58] on link "Cirurgias" at bounding box center [330, 60] width 47 height 12
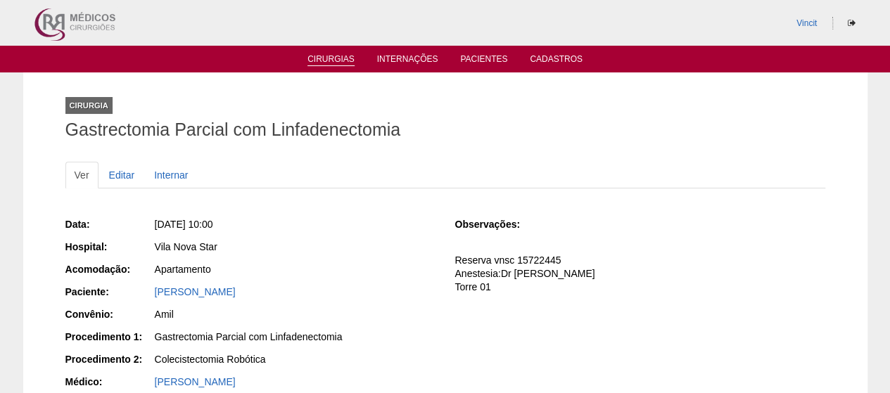
click at [320, 60] on link "Cirurgias" at bounding box center [330, 60] width 47 height 12
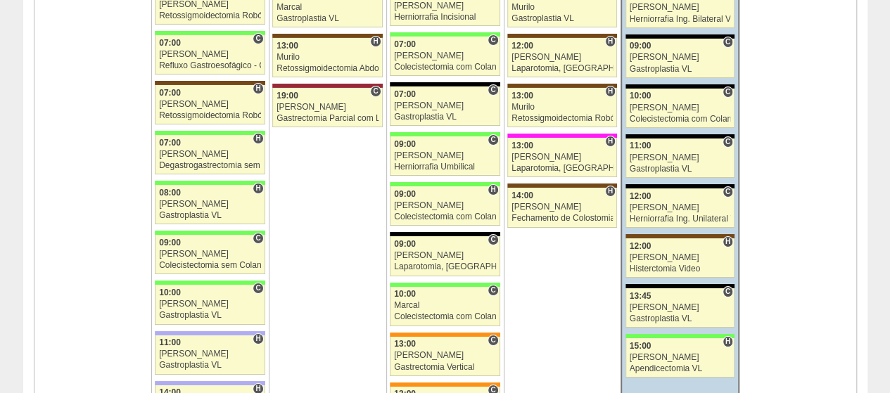
scroll to position [2532, 0]
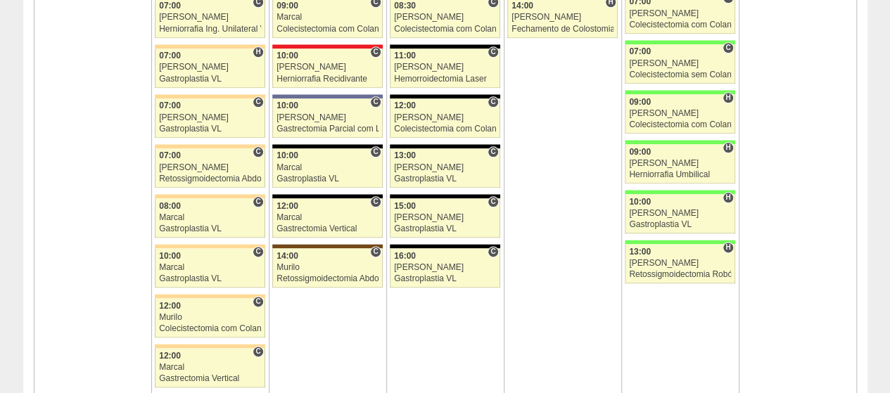
scroll to position [3447, 0]
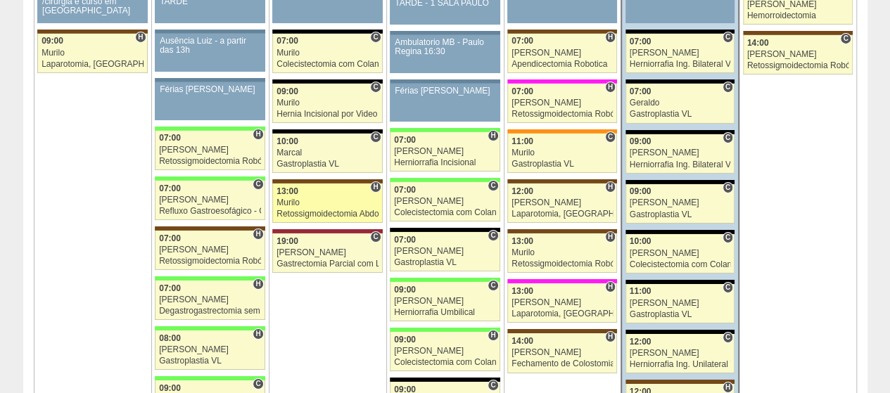
scroll to position [2462, 0]
